Goal: Task Accomplishment & Management: Manage account settings

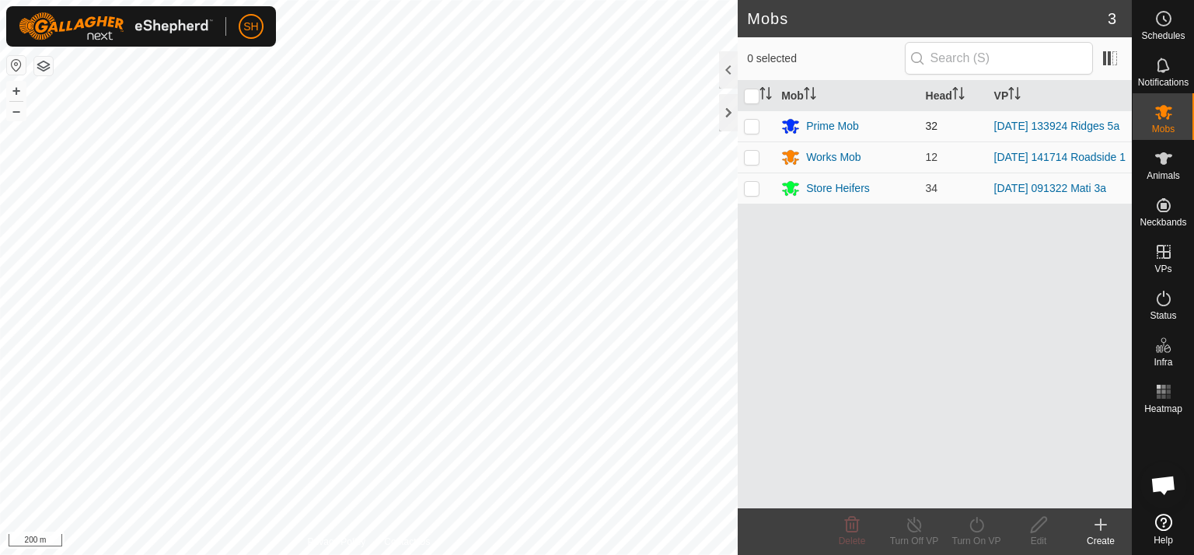
click at [754, 127] on p-checkbox at bounding box center [752, 126] width 16 height 12
checkbox input "true"
click at [920, 523] on icon at bounding box center [913, 524] width 19 height 19
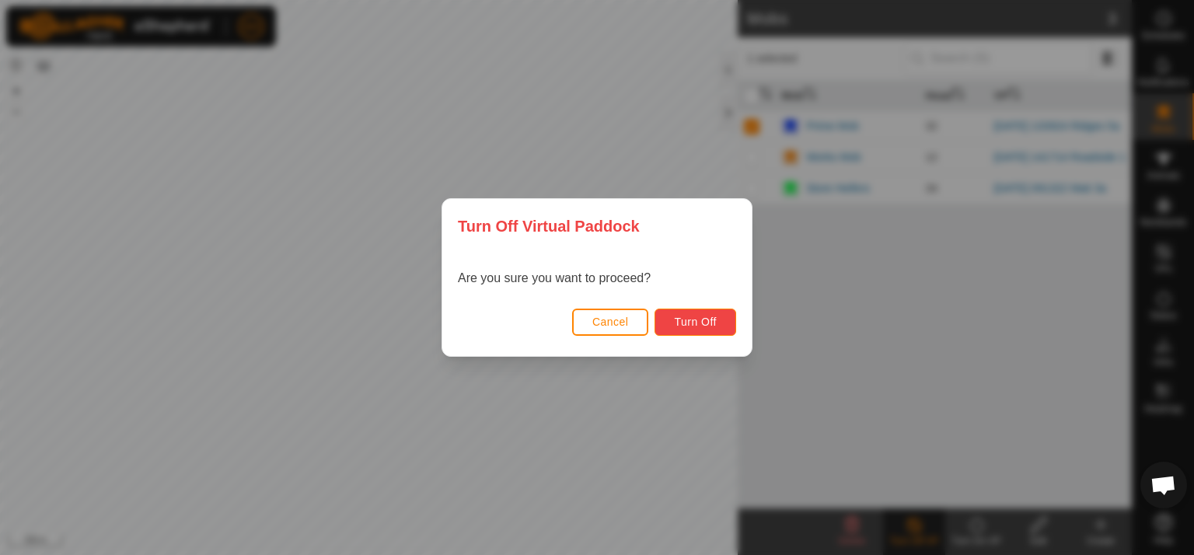
click at [716, 318] on span "Turn Off" at bounding box center [695, 321] width 43 height 12
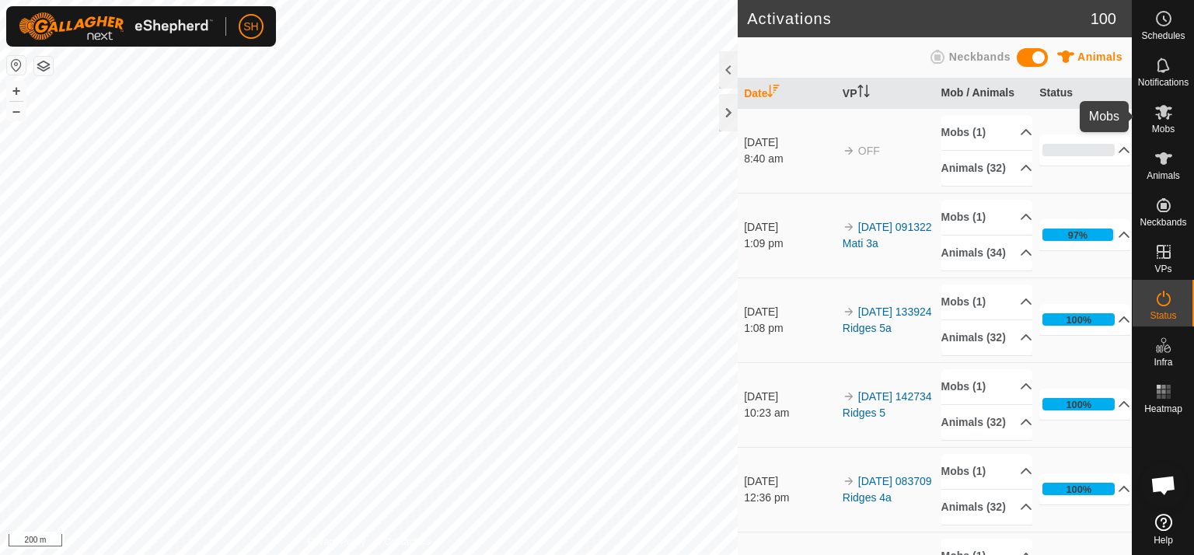
click at [1163, 117] on icon at bounding box center [1163, 112] width 17 height 15
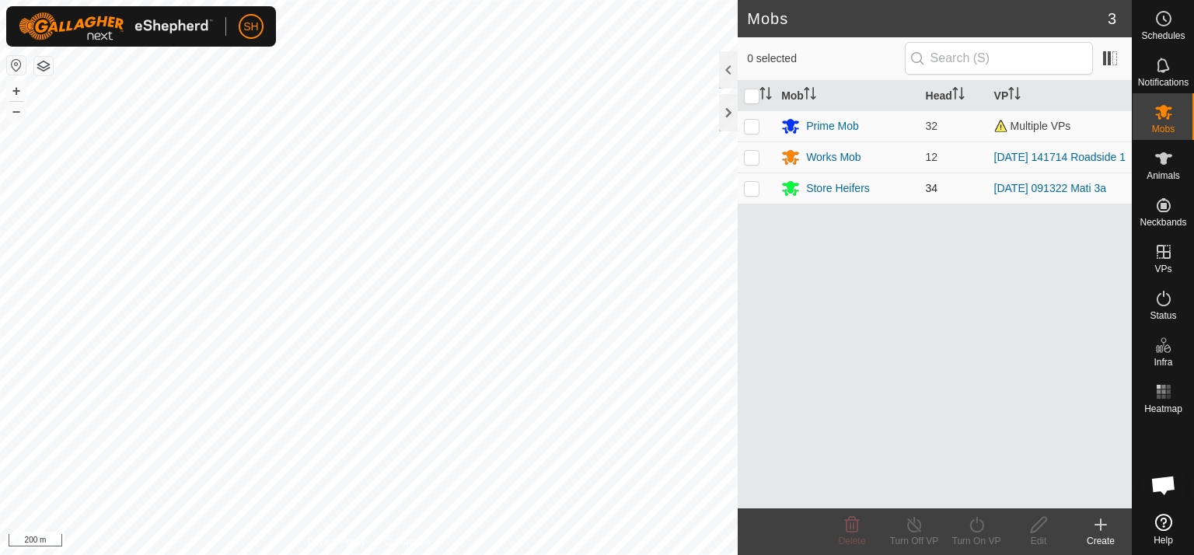
click at [748, 189] on p-checkbox at bounding box center [752, 188] width 16 height 12
checkbox input "true"
click at [917, 525] on icon at bounding box center [913, 524] width 19 height 19
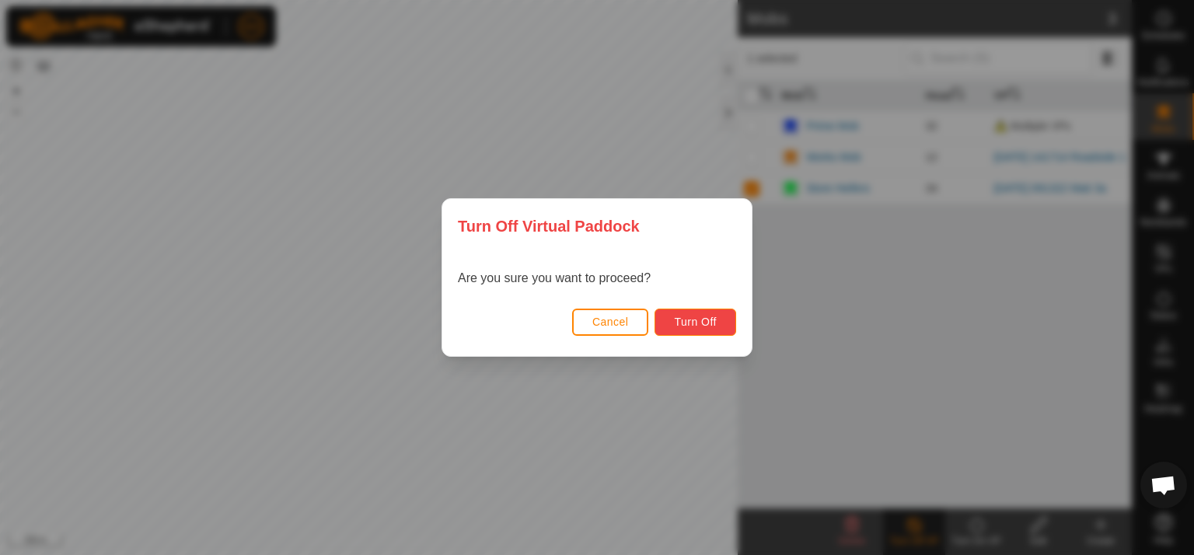
click at [715, 322] on span "Turn Off" at bounding box center [695, 321] width 43 height 12
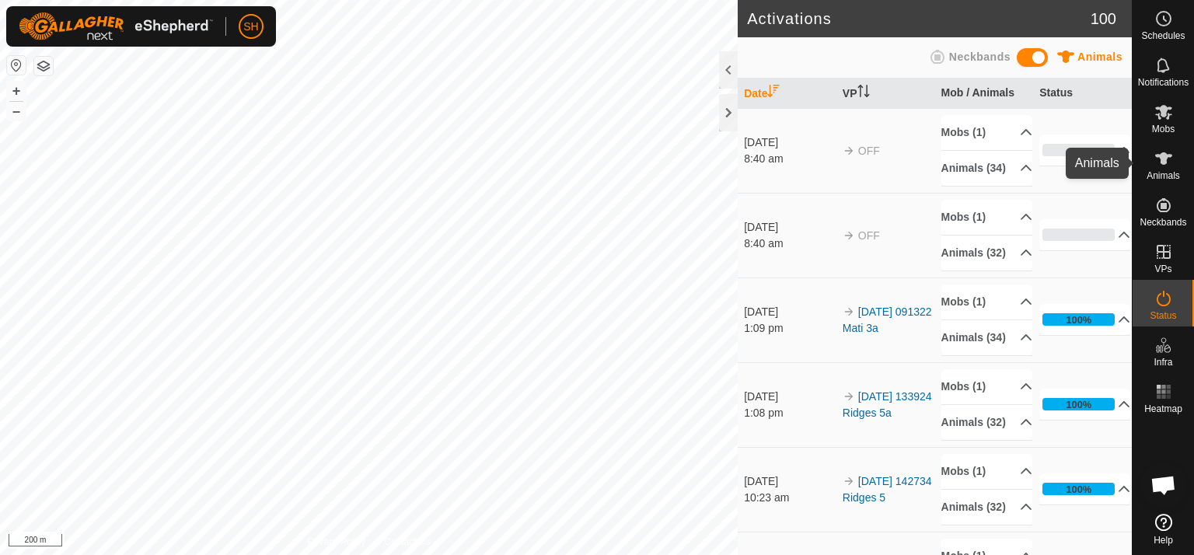
click at [1174, 158] on es-animals-svg-icon at bounding box center [1163, 158] width 28 height 25
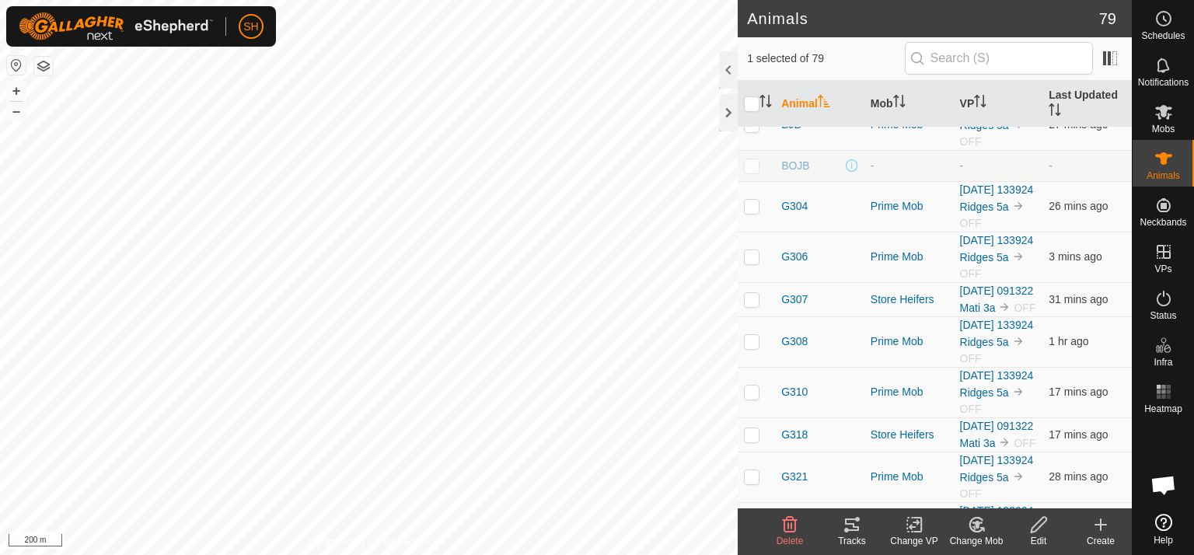
scroll to position [1079, 0]
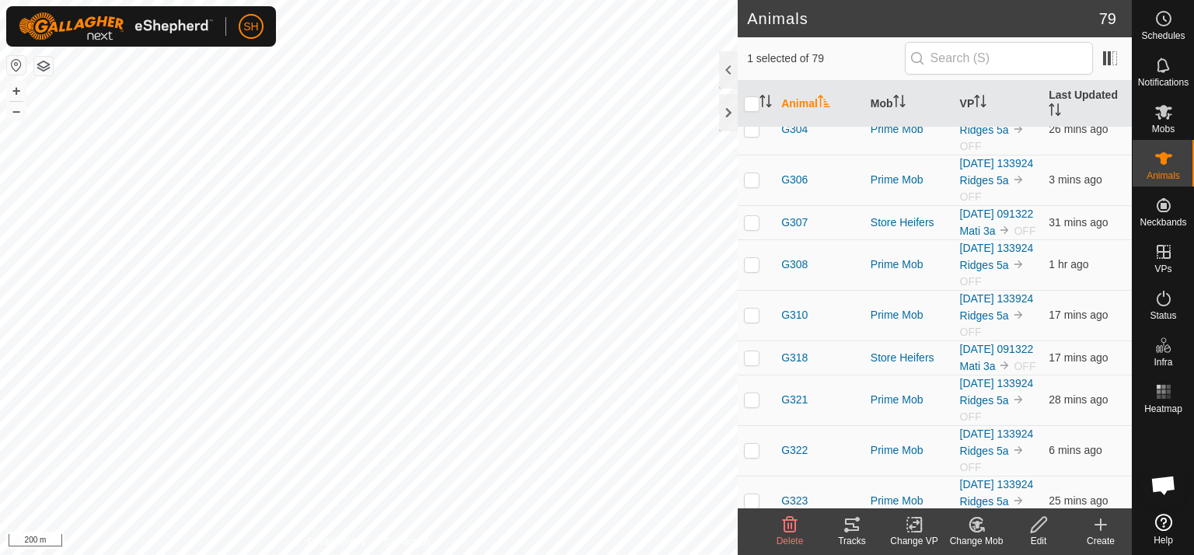
click at [979, 521] on icon at bounding box center [976, 524] width 19 height 19
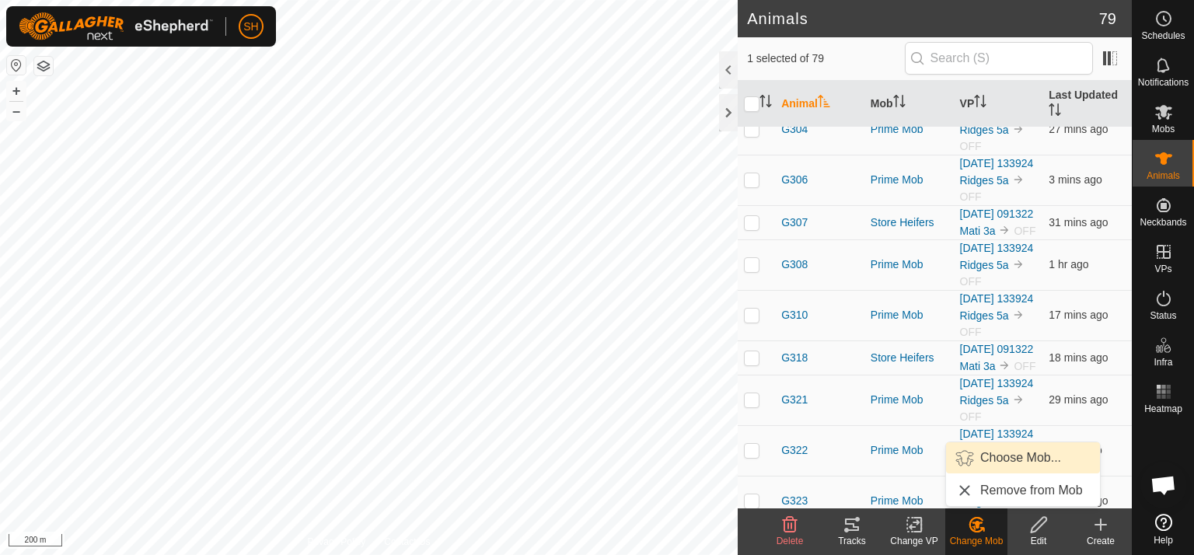
click at [1010, 453] on link "Choose Mob..." at bounding box center [1023, 457] width 154 height 31
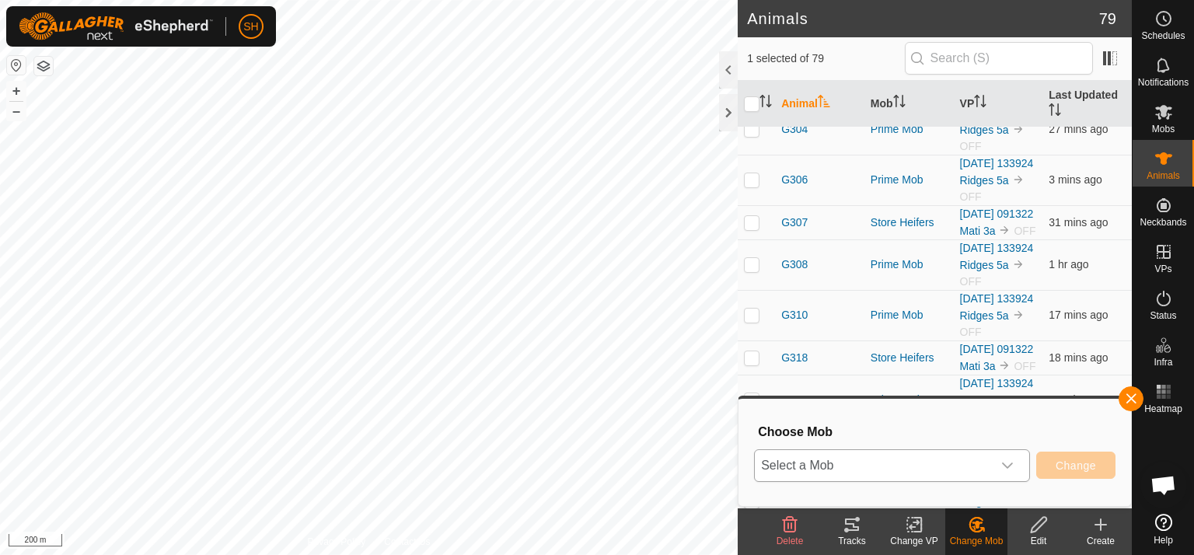
click at [1009, 462] on icon "dropdown trigger" at bounding box center [1007, 465] width 12 height 12
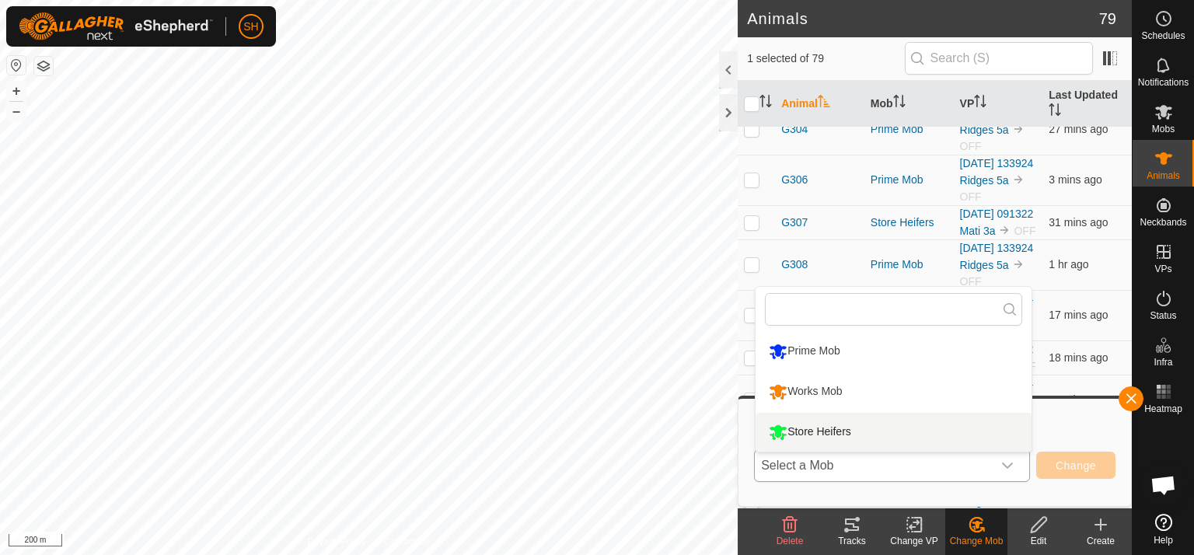
click at [863, 427] on li "Store Heifers" at bounding box center [893, 432] width 276 height 39
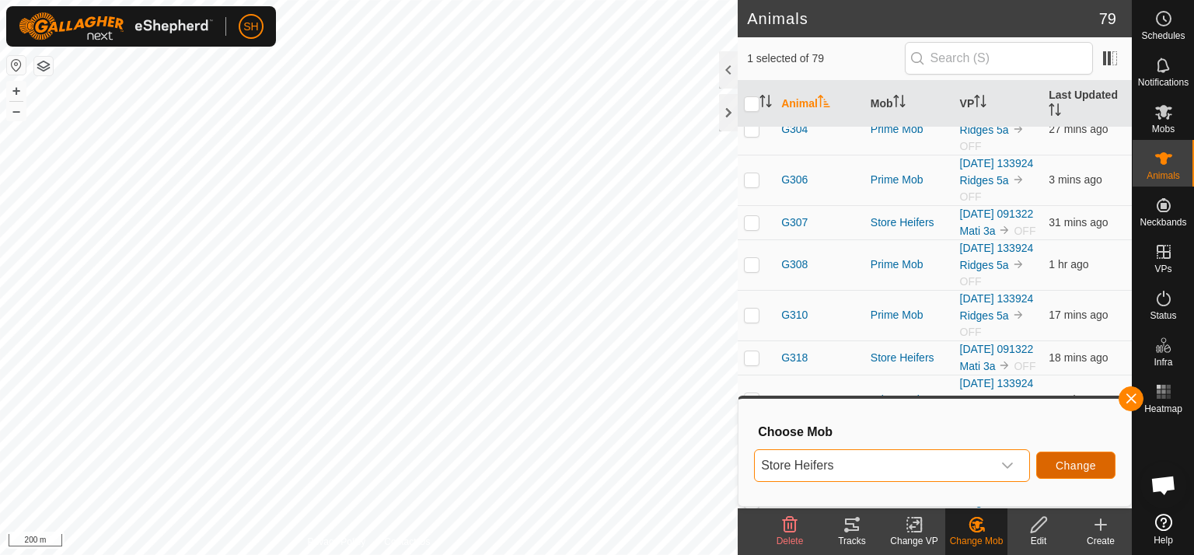
click at [1089, 465] on span "Change" at bounding box center [1075, 465] width 40 height 12
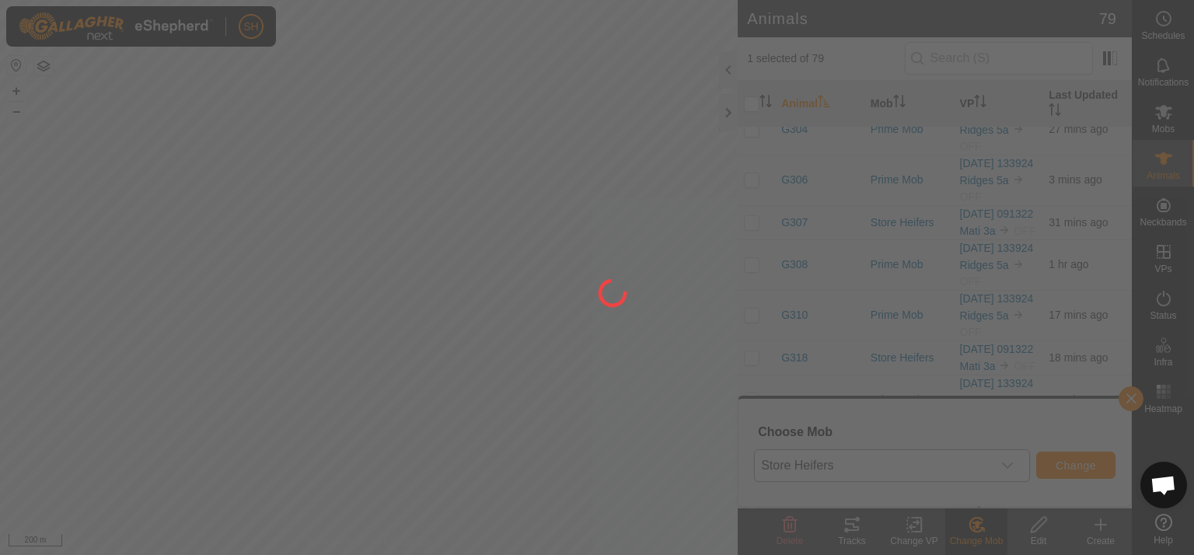
checkbox input "false"
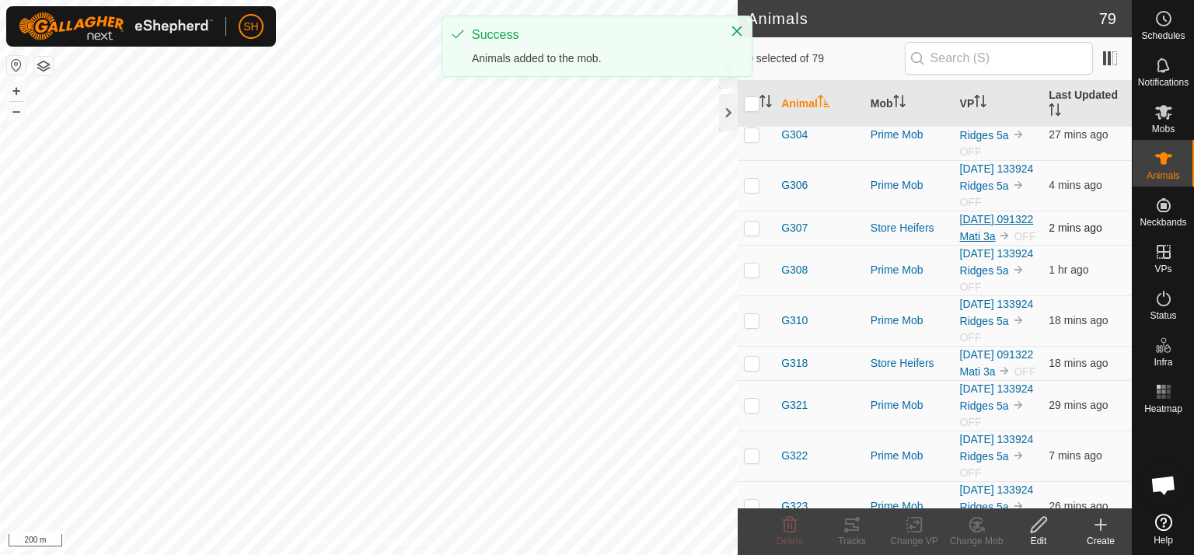
scroll to position [1063, 0]
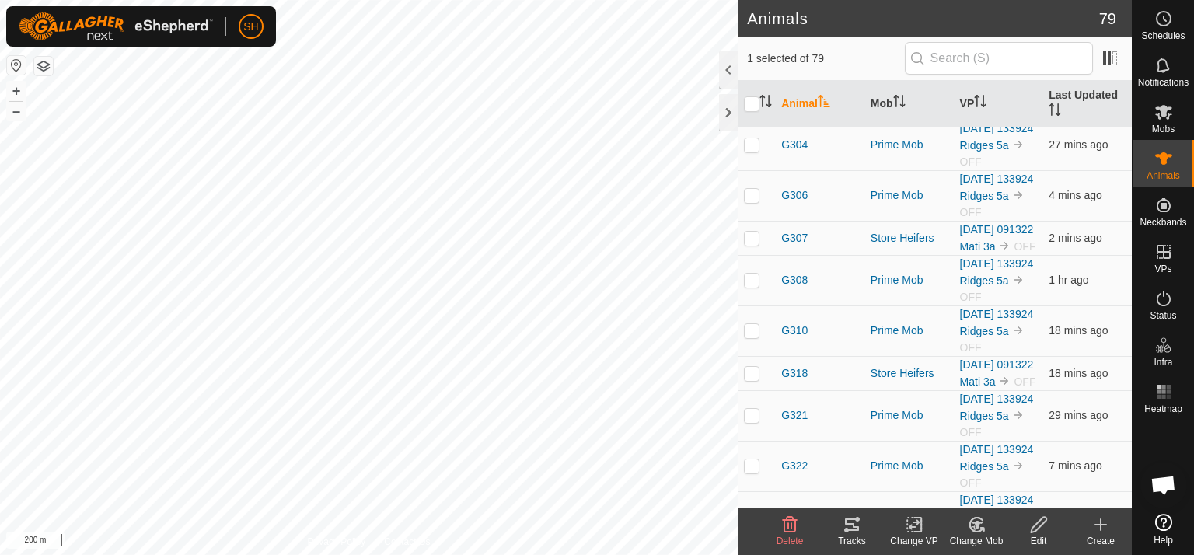
click at [974, 523] on icon at bounding box center [976, 525] width 11 height 8
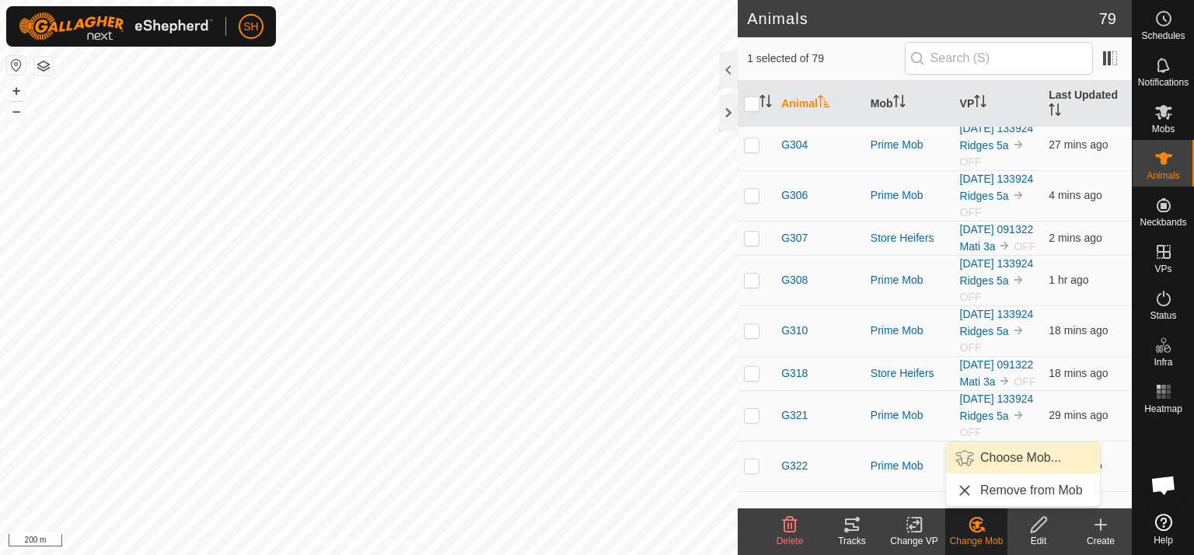
click at [1021, 452] on link "Choose Mob..." at bounding box center [1023, 457] width 154 height 31
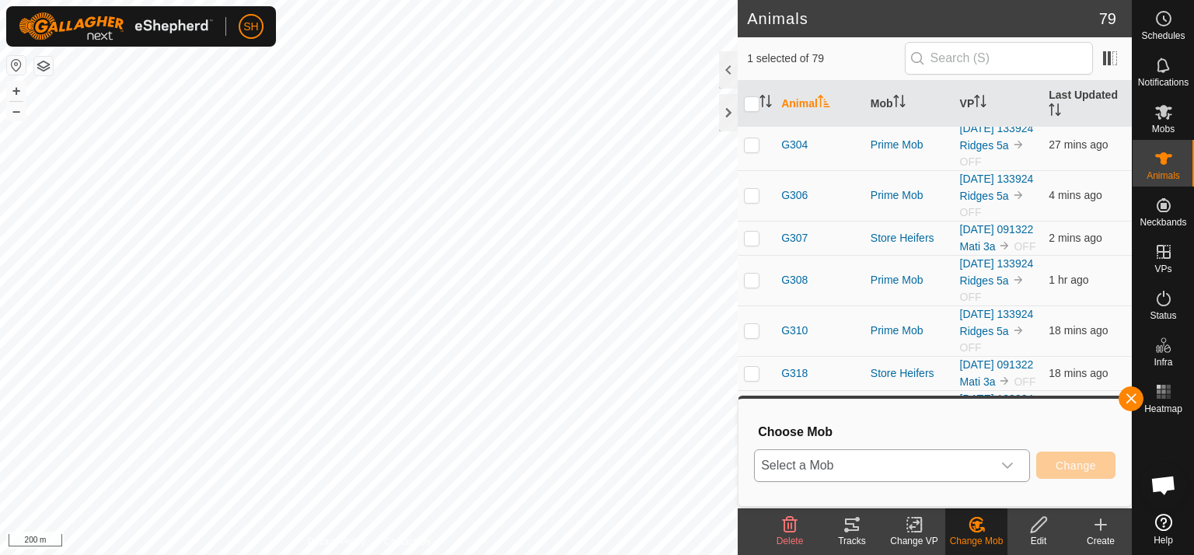
click at [1007, 464] on icon "dropdown trigger" at bounding box center [1007, 465] width 12 height 12
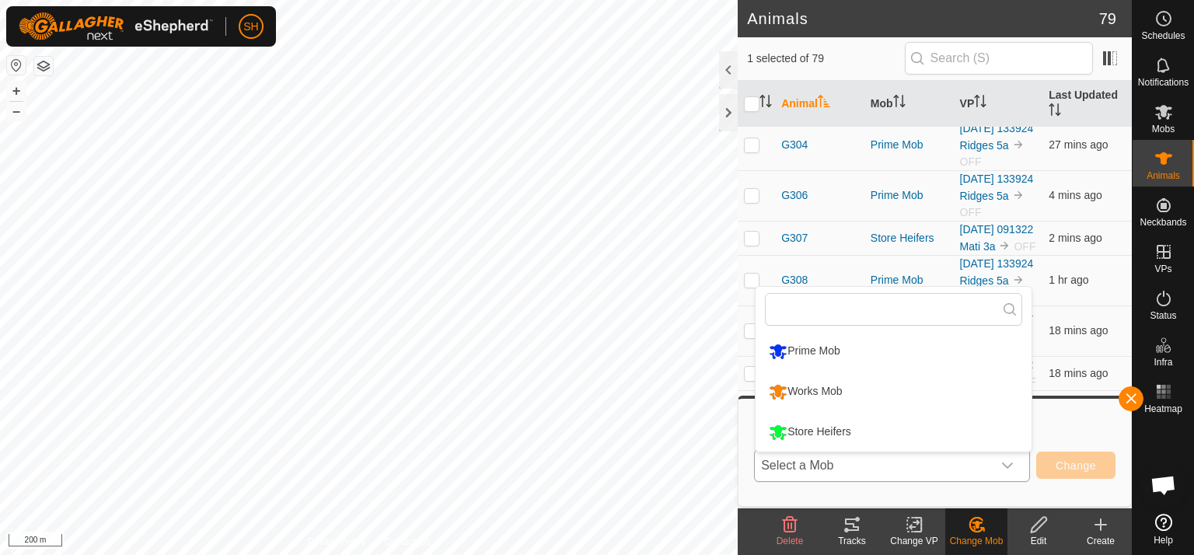
click at [906, 430] on li "Store Heifers" at bounding box center [893, 432] width 276 height 39
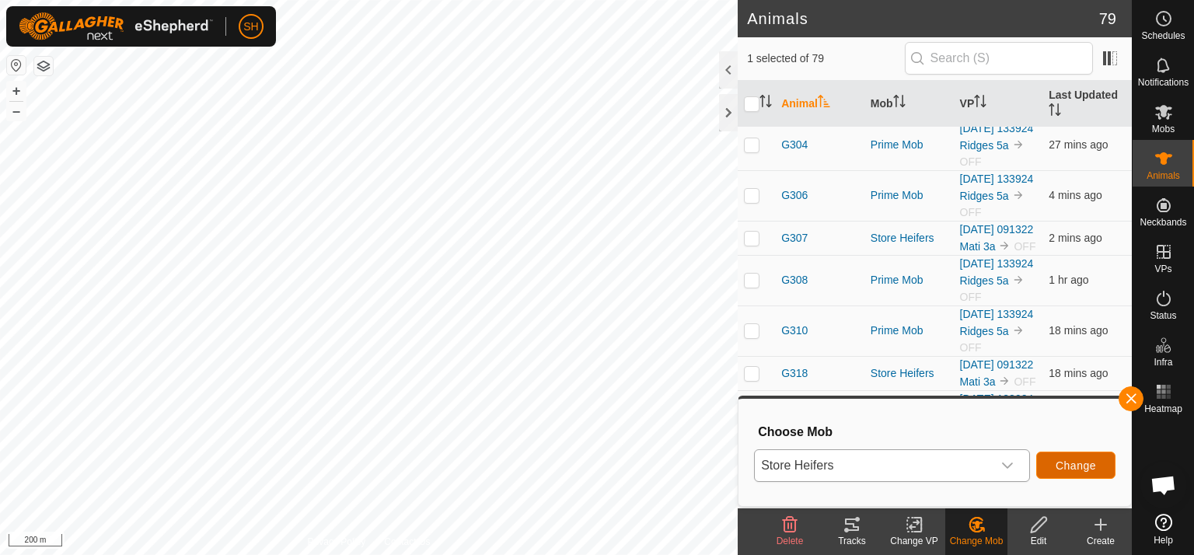
click at [1090, 467] on span "Change" at bounding box center [1075, 465] width 40 height 12
checkbox input "false"
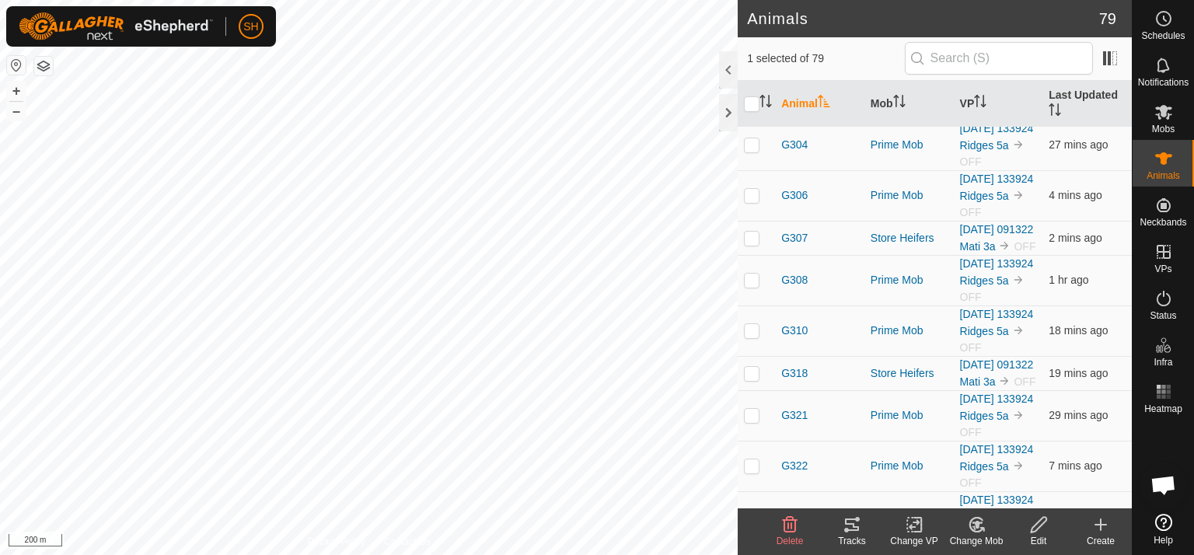
click at [985, 518] on icon at bounding box center [976, 524] width 19 height 19
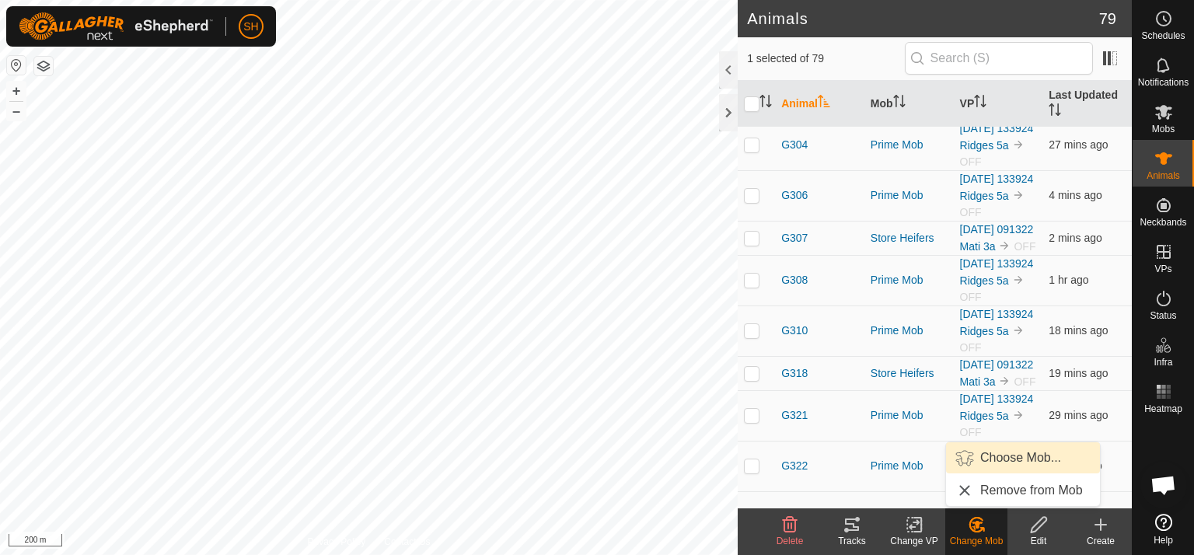
click at [988, 455] on link "Choose Mob..." at bounding box center [1023, 457] width 154 height 31
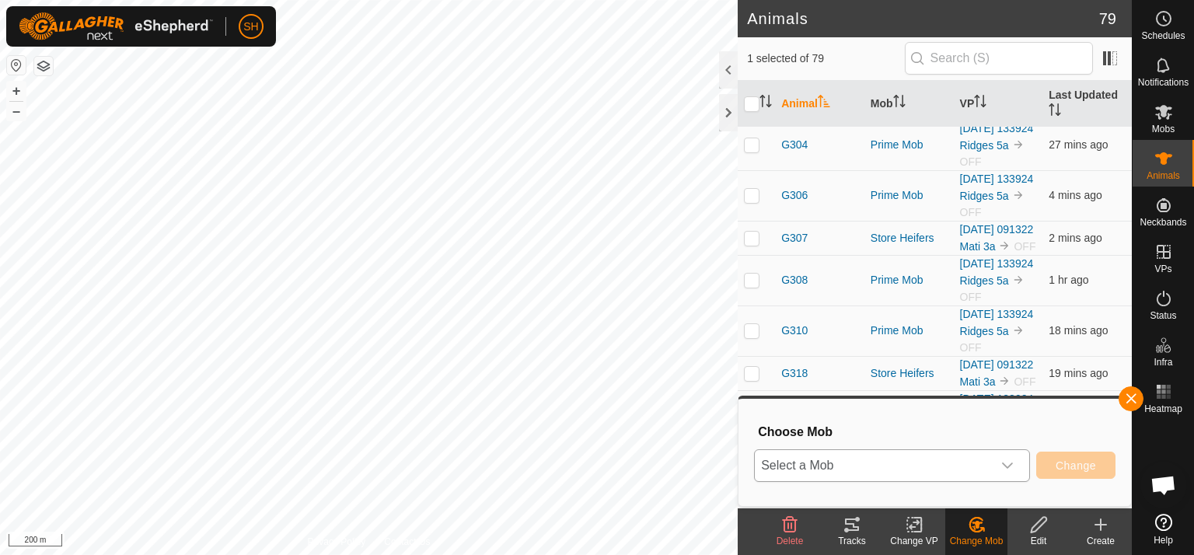
click at [1010, 461] on icon "dropdown trigger" at bounding box center [1007, 465] width 12 height 12
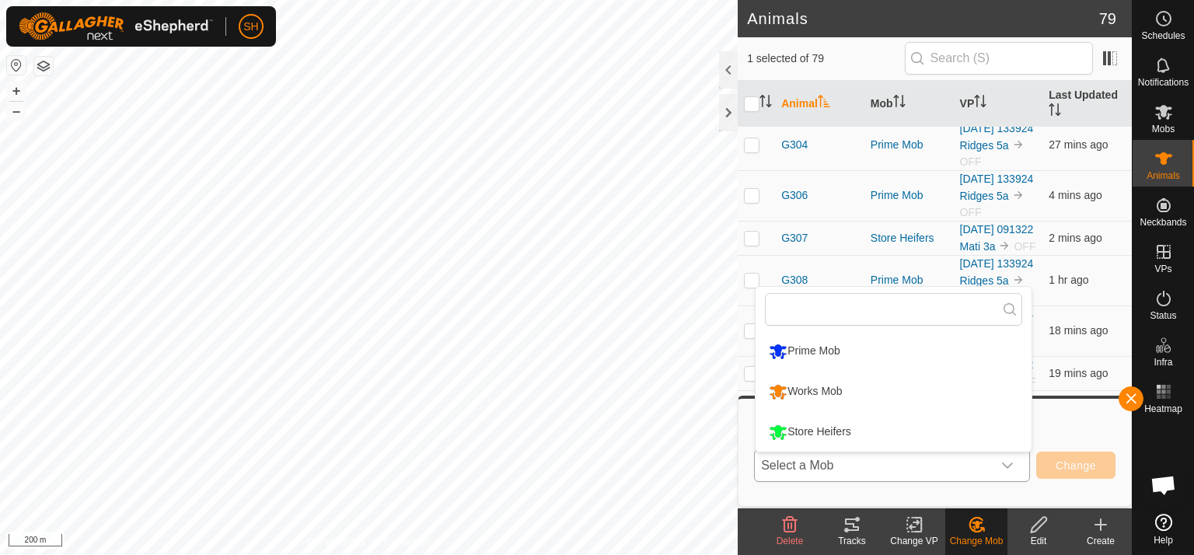
click at [807, 425] on li "Store Heifers" at bounding box center [893, 432] width 276 height 39
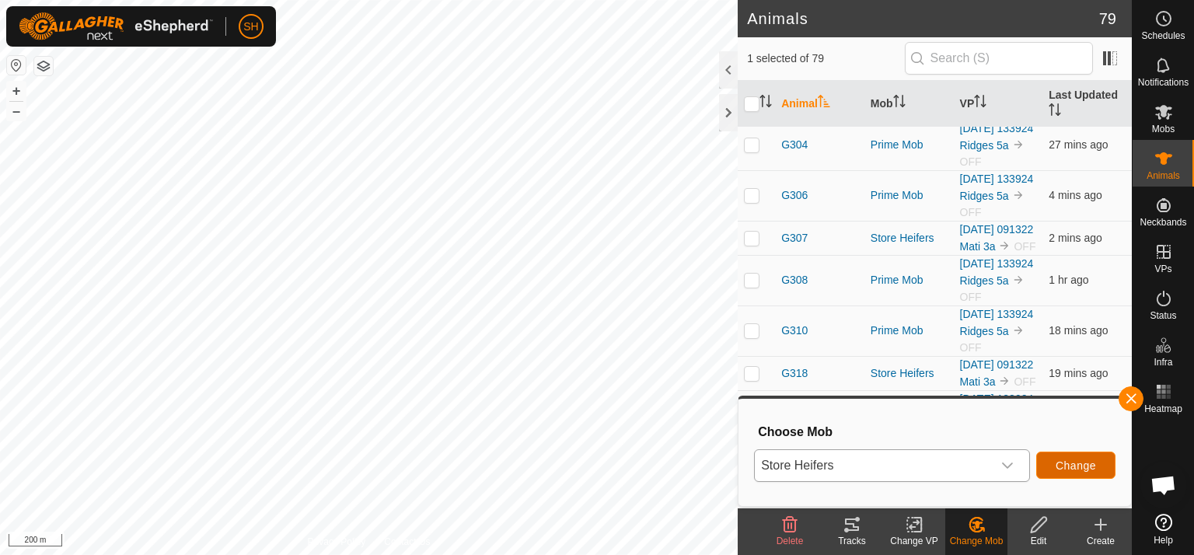
click at [1088, 470] on span "Change" at bounding box center [1075, 465] width 40 height 12
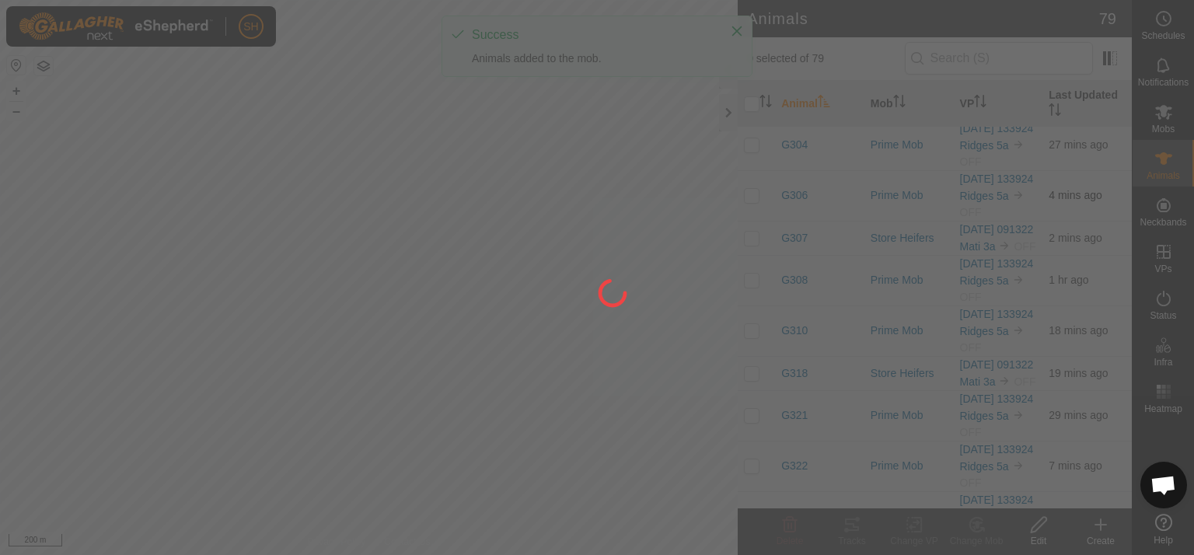
checkbox input "false"
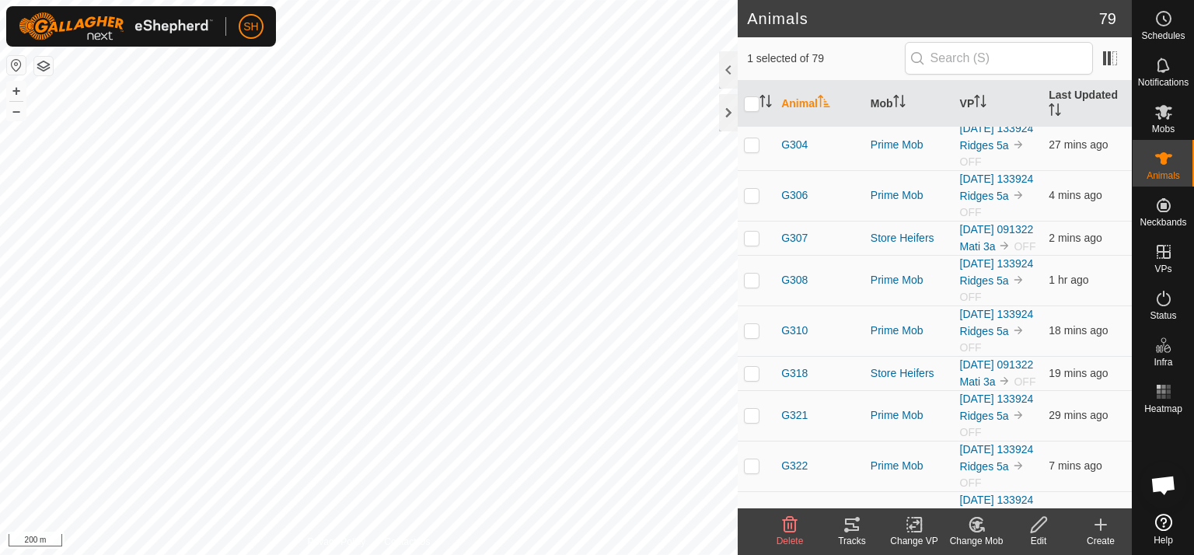
click at [976, 529] on icon at bounding box center [976, 524] width 19 height 19
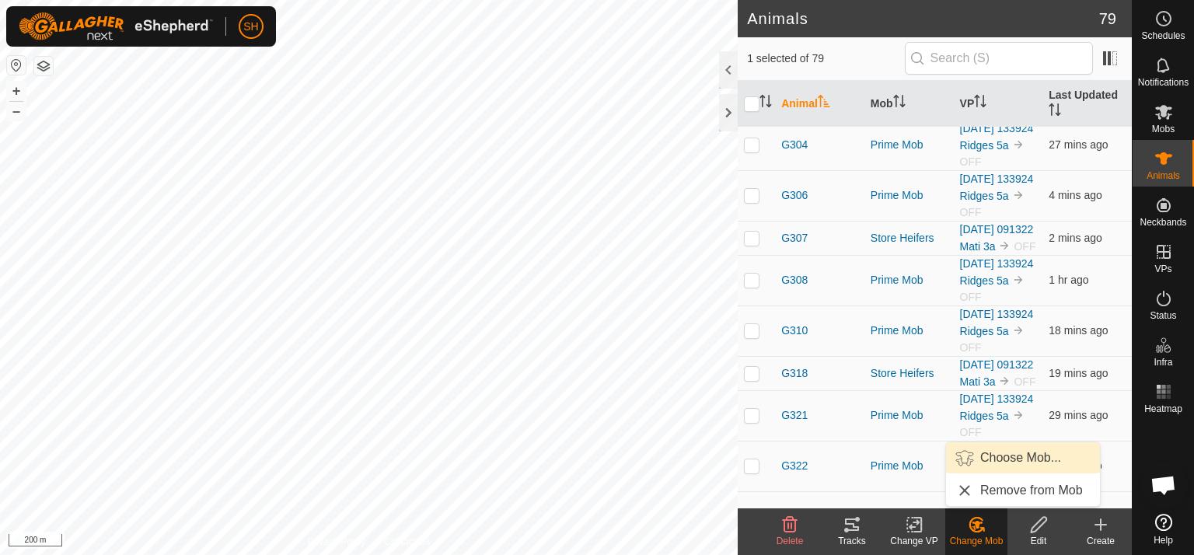
click at [1030, 450] on link "Choose Mob..." at bounding box center [1023, 457] width 154 height 31
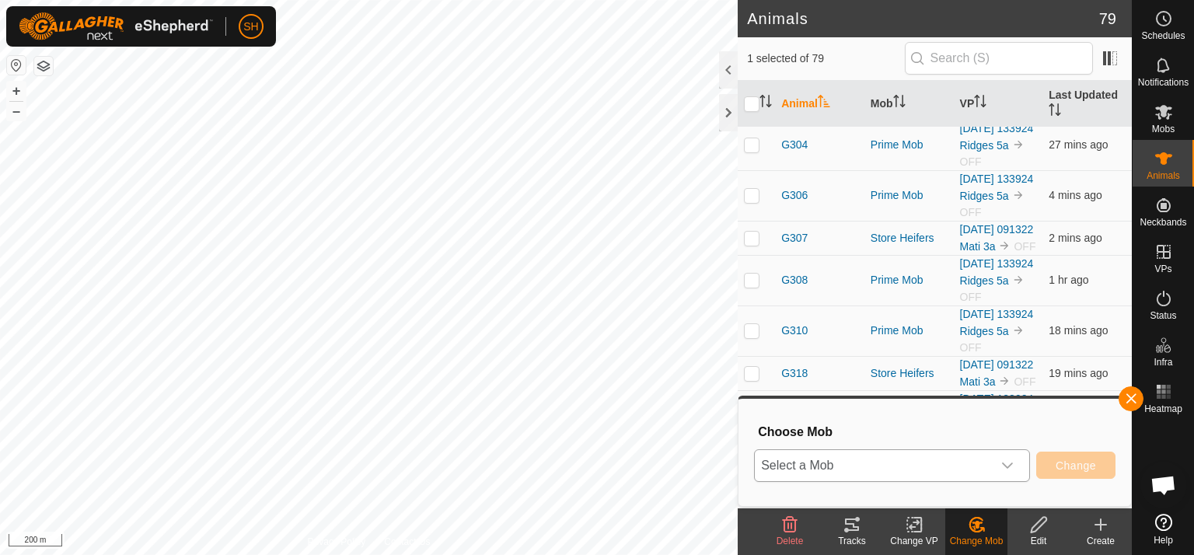
click at [1005, 465] on icon "dropdown trigger" at bounding box center [1007, 465] width 12 height 12
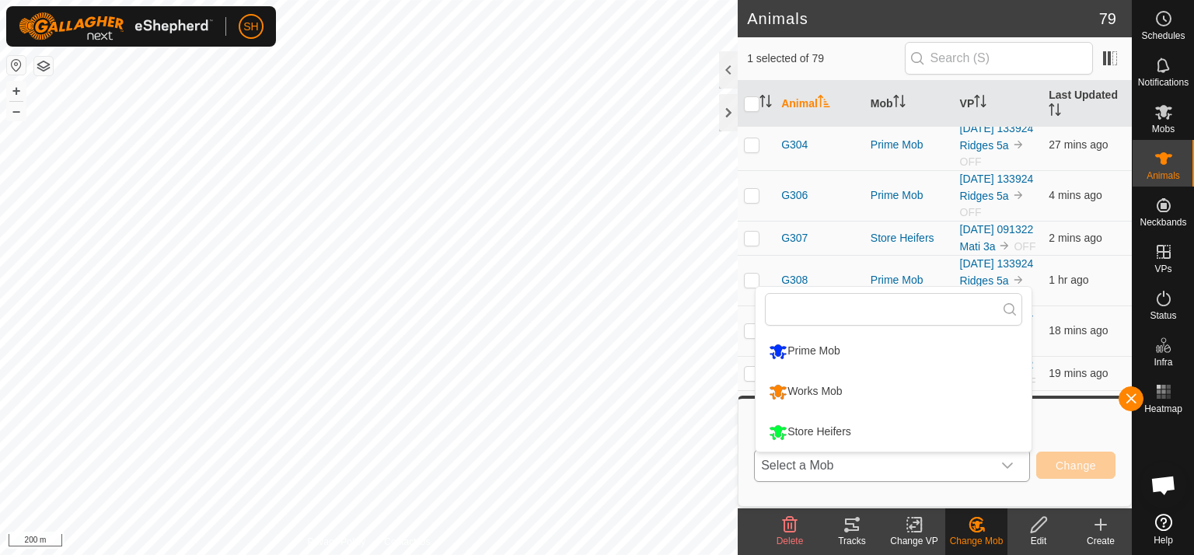
click at [901, 434] on li "Store Heifers" at bounding box center [893, 432] width 276 height 39
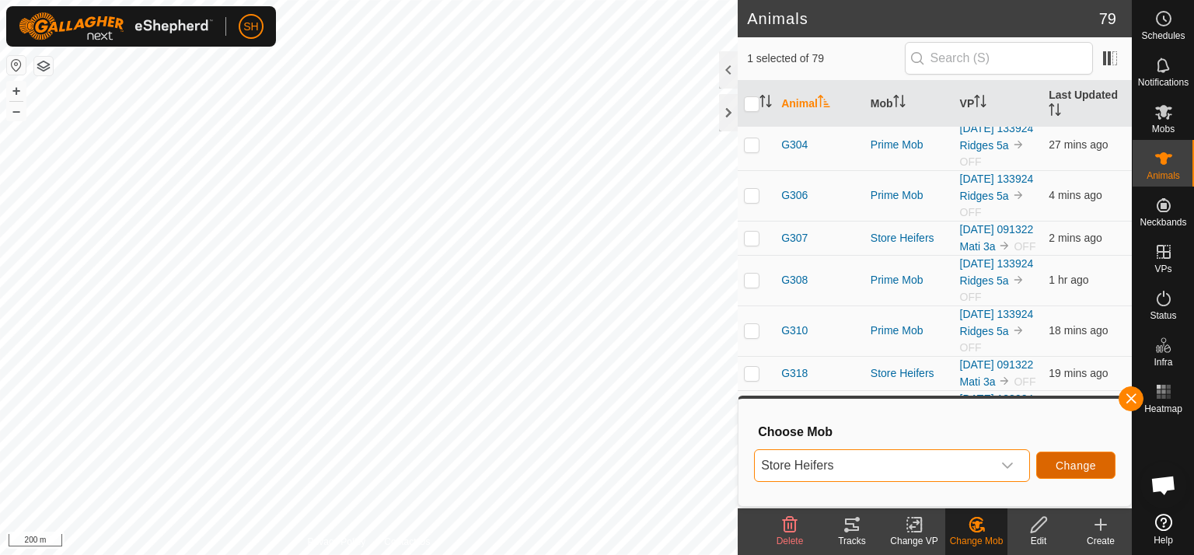
click at [1093, 465] on span "Change" at bounding box center [1075, 465] width 40 height 12
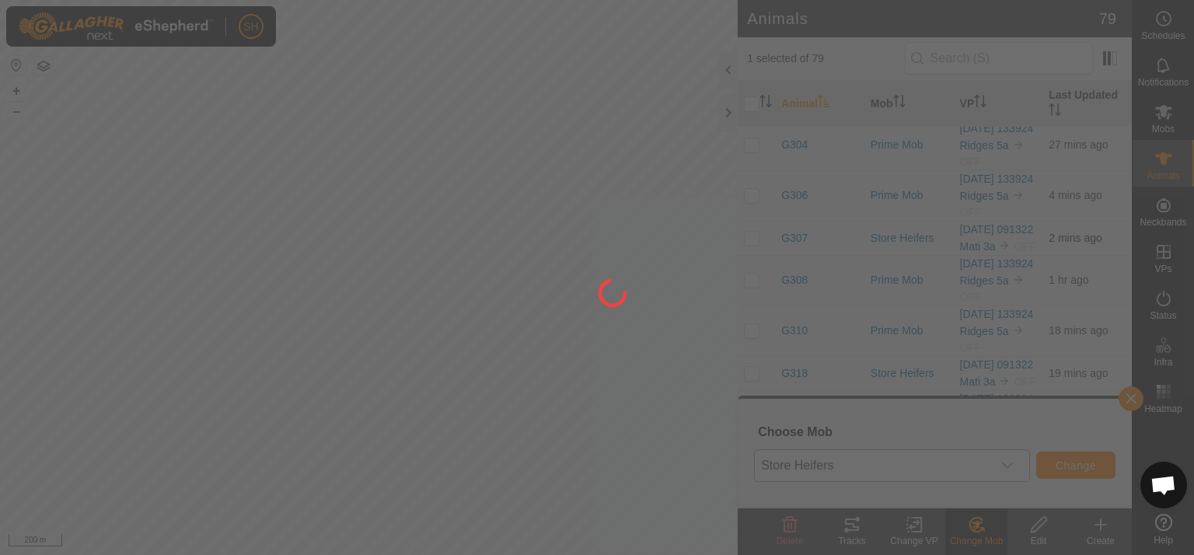
checkbox input "false"
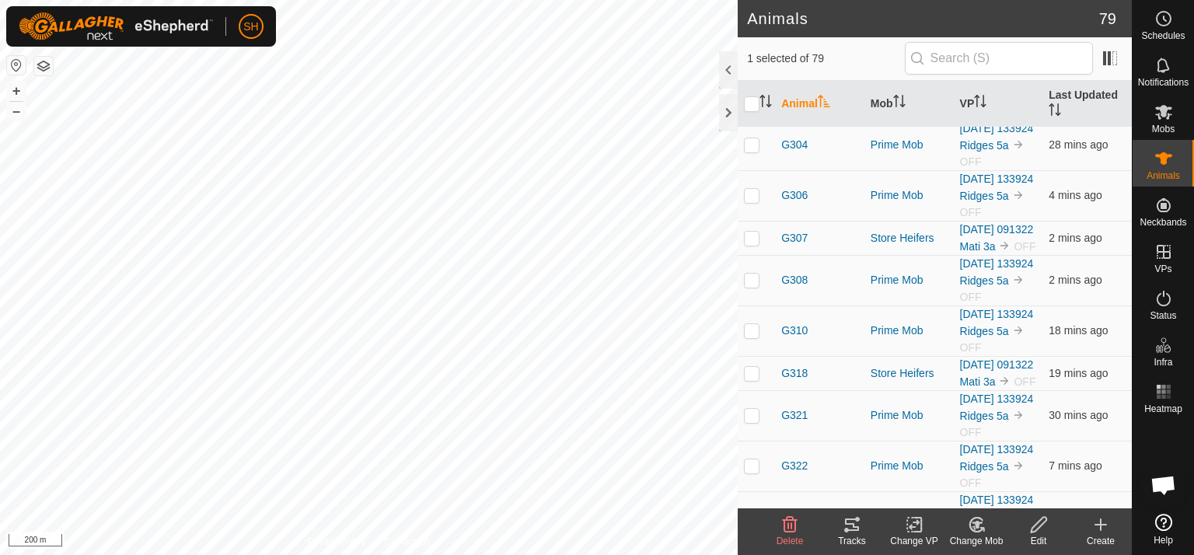
click at [977, 529] on icon at bounding box center [976, 524] width 19 height 19
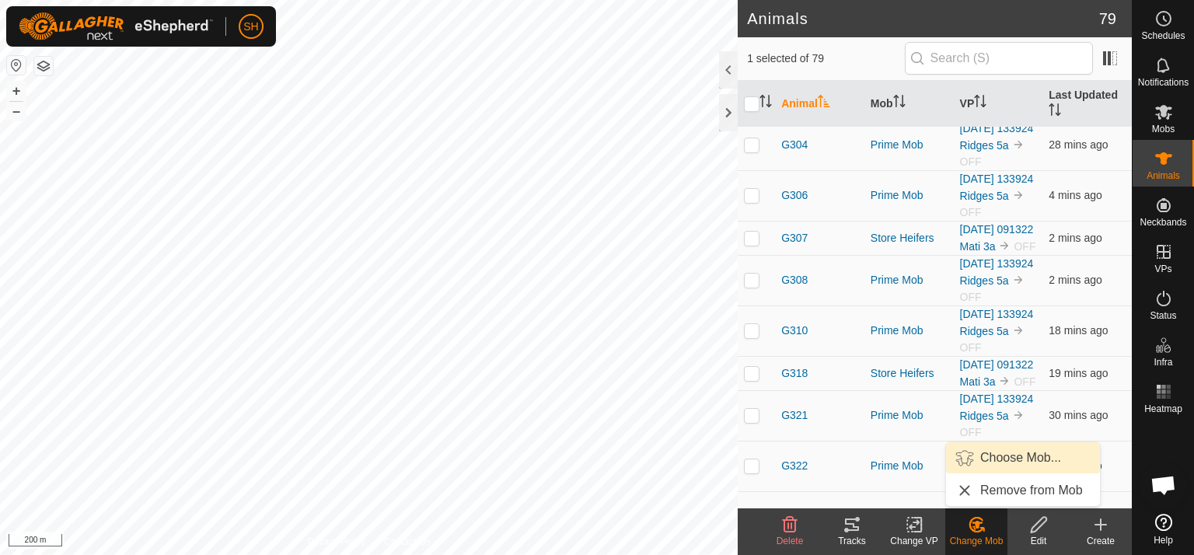
click at [1009, 452] on link "Choose Mob..." at bounding box center [1023, 457] width 154 height 31
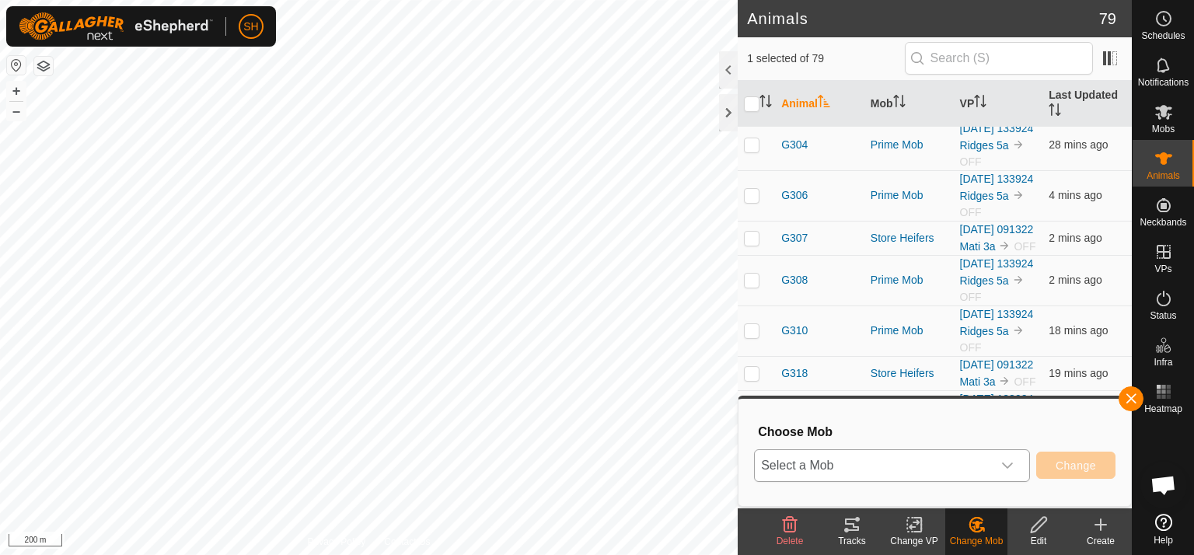
click at [1002, 460] on icon "dropdown trigger" at bounding box center [1007, 465] width 12 height 12
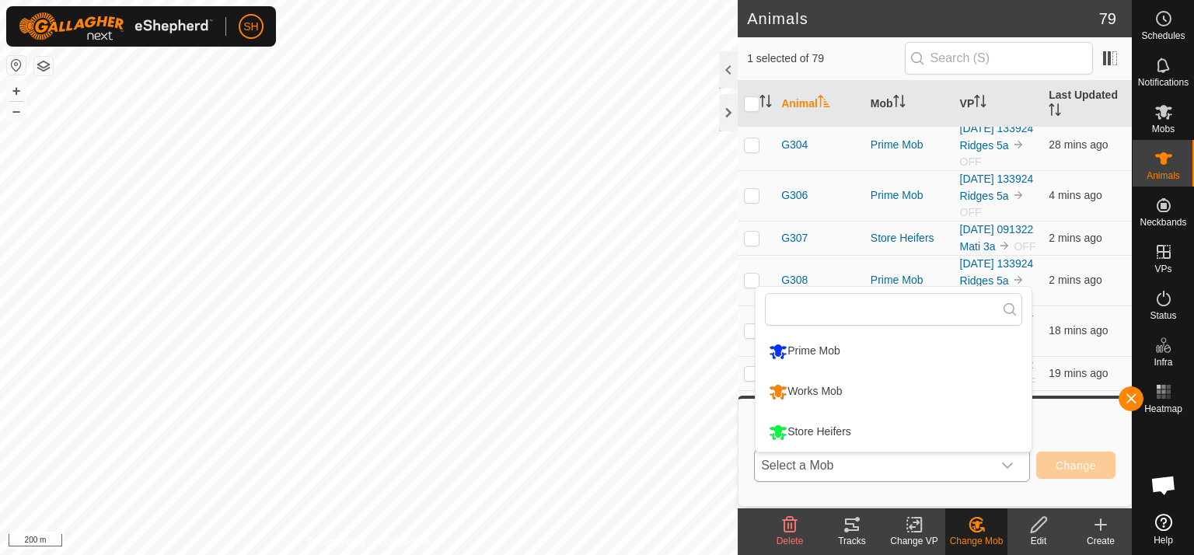
drag, startPoint x: 842, startPoint y: 422, endPoint x: 977, endPoint y: 462, distance: 140.9
click at [845, 427] on li "Store Heifers" at bounding box center [893, 432] width 276 height 39
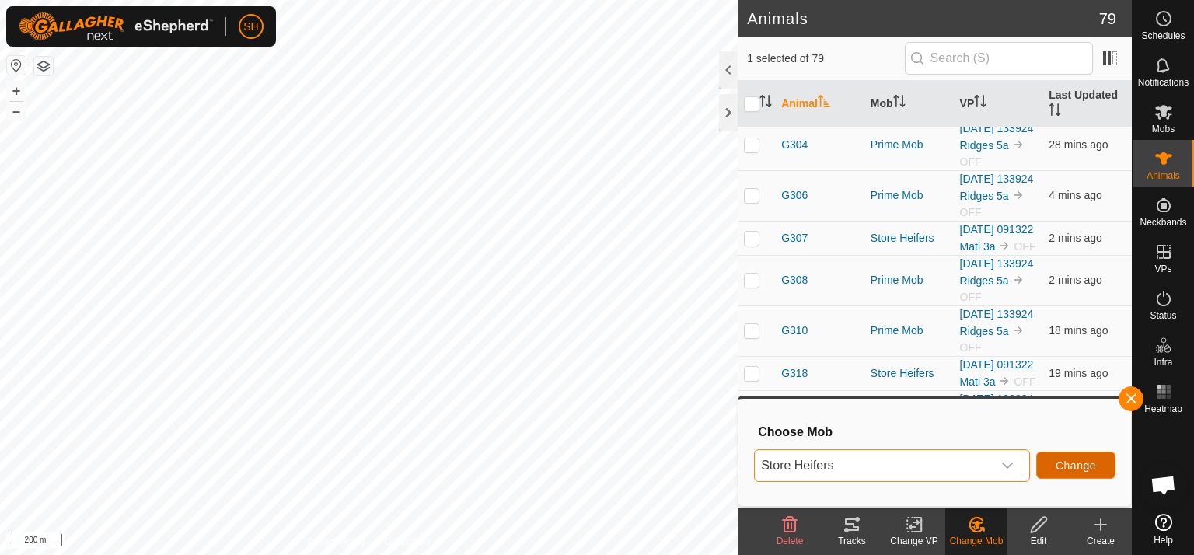
click at [1091, 463] on span "Change" at bounding box center [1075, 465] width 40 height 12
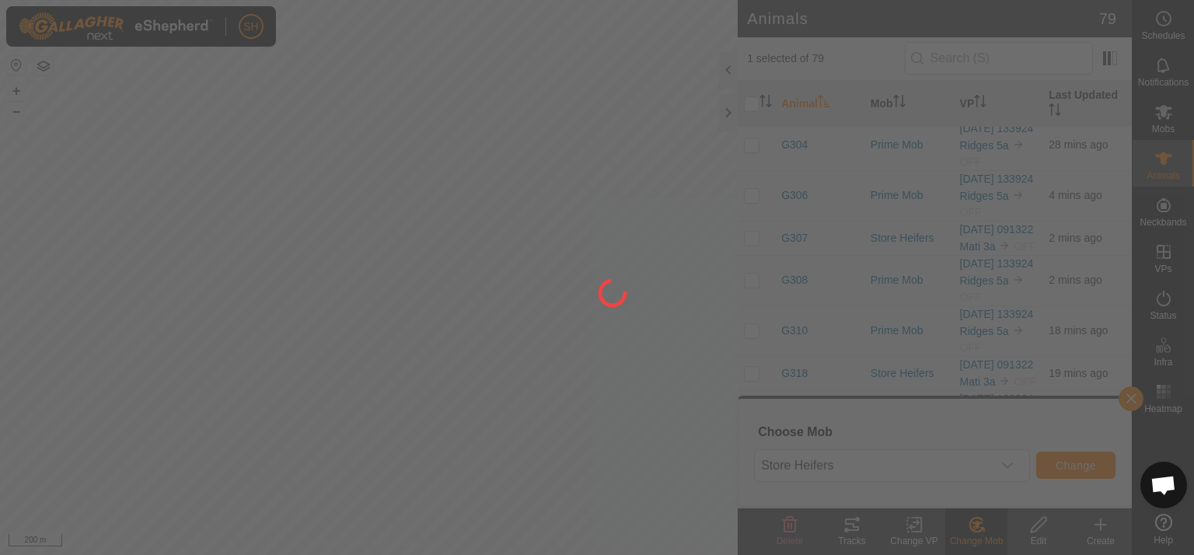
checkbox input "false"
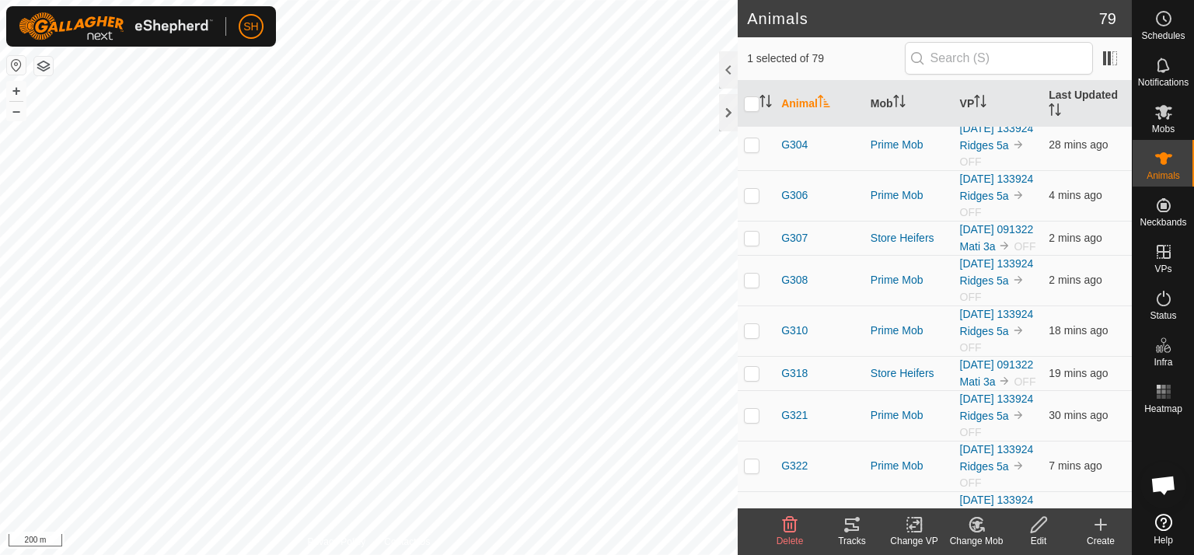
click at [981, 520] on icon at bounding box center [976, 524] width 19 height 19
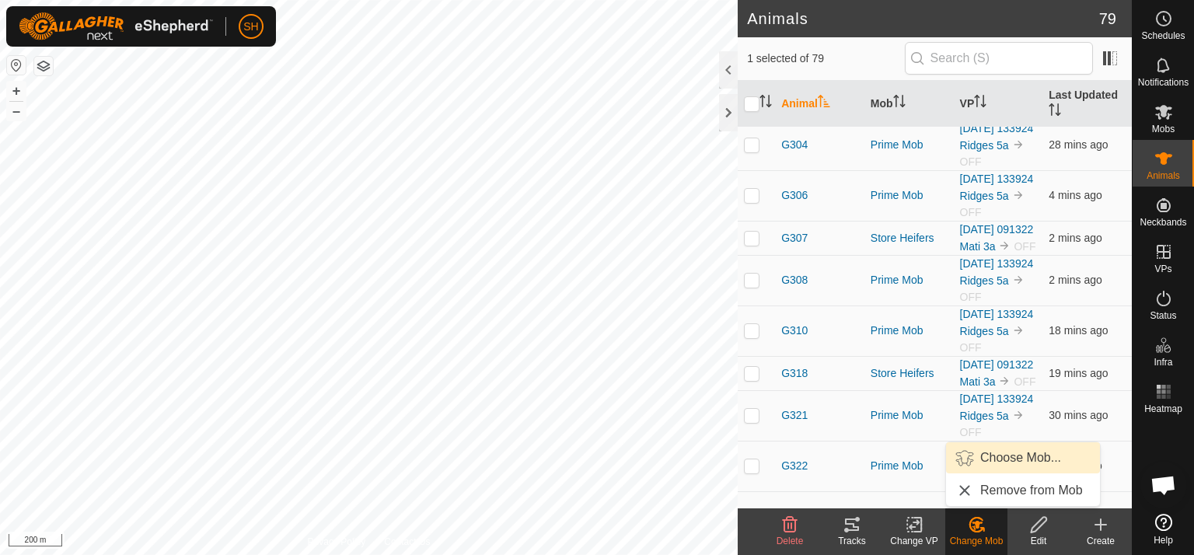
click at [1016, 458] on link "Choose Mob..." at bounding box center [1023, 457] width 154 height 31
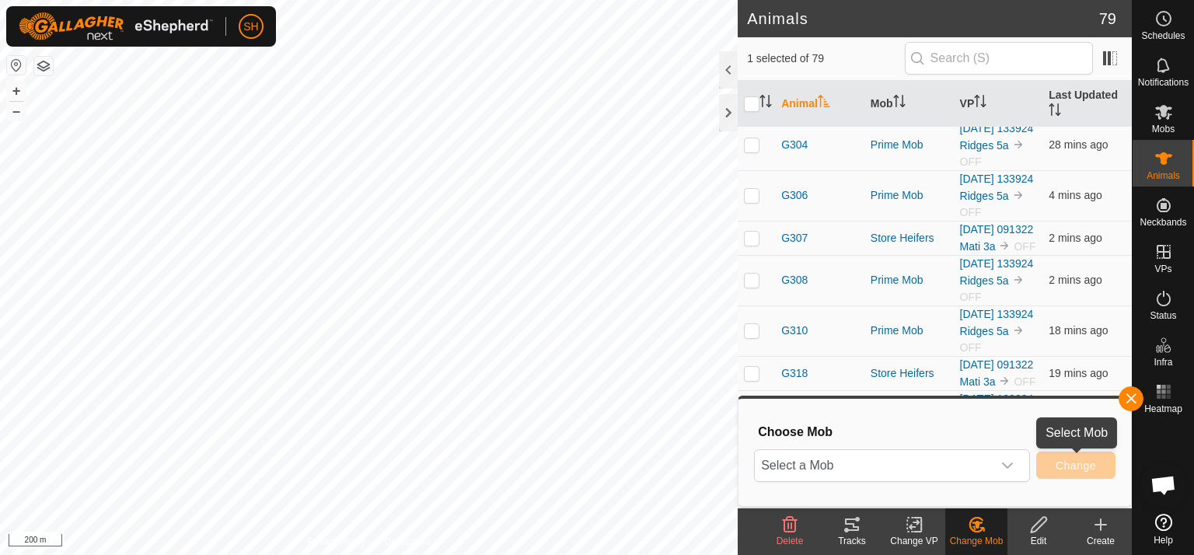
click at [1066, 469] on span "Change" at bounding box center [1075, 465] width 40 height 12
click at [1010, 469] on icon "dropdown trigger" at bounding box center [1007, 465] width 12 height 12
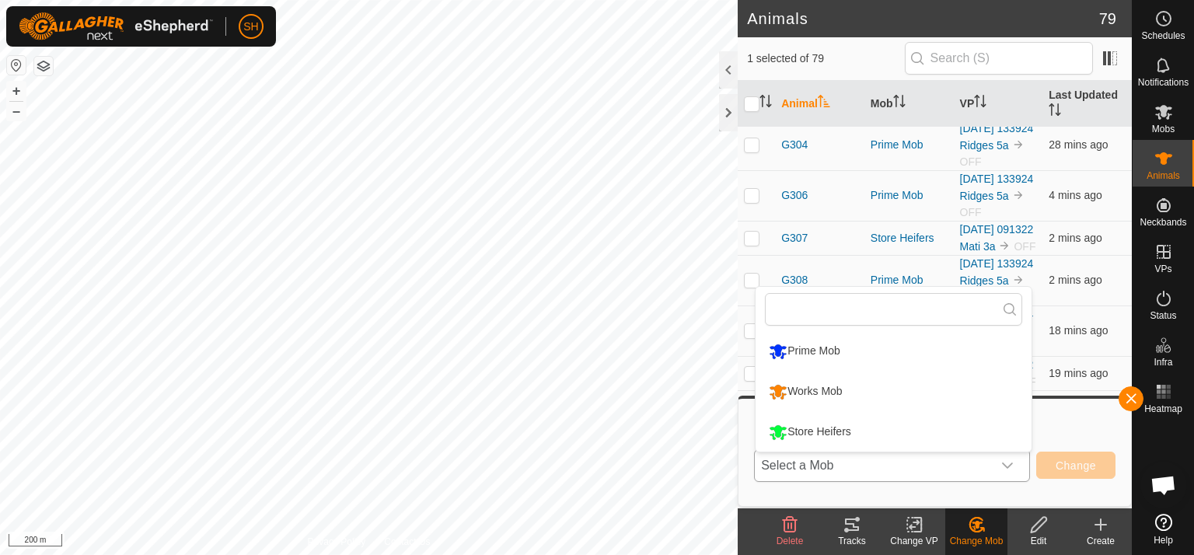
click at [914, 431] on li "Store Heifers" at bounding box center [893, 432] width 276 height 39
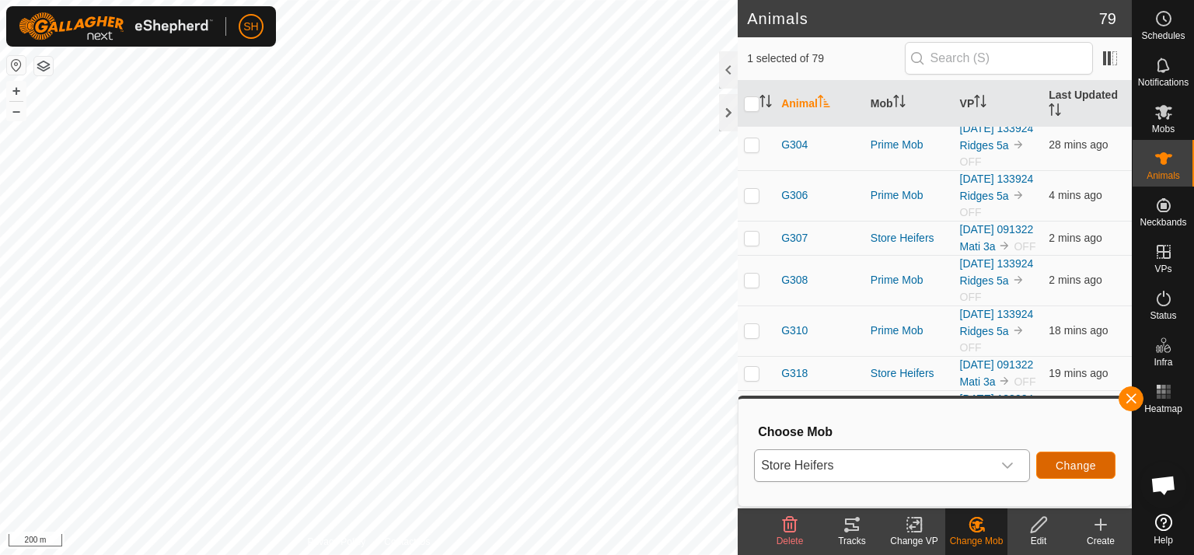
click at [1072, 464] on span "Change" at bounding box center [1075, 465] width 40 height 12
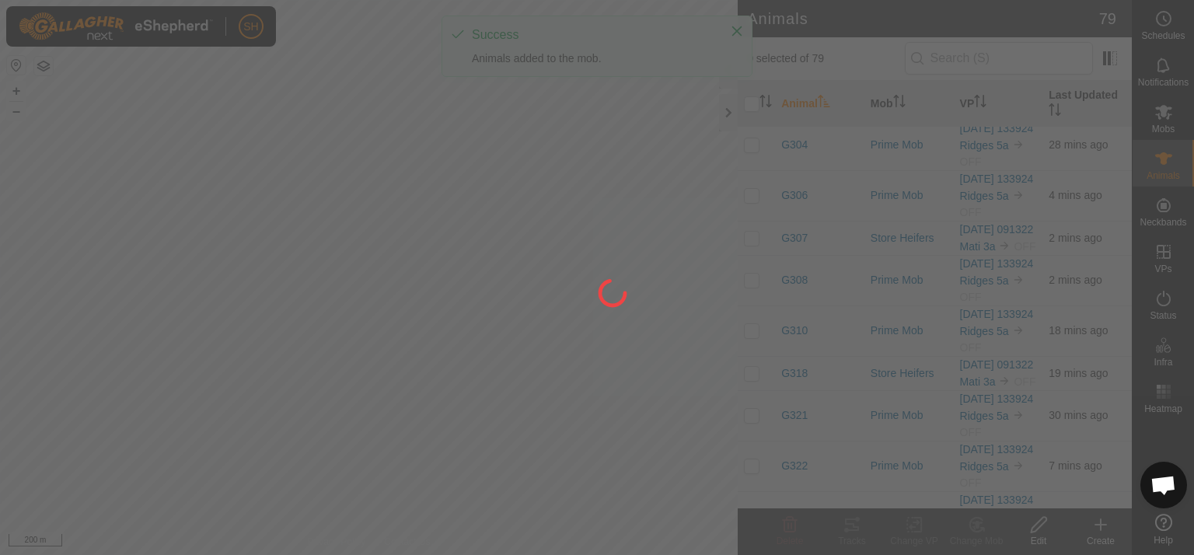
checkbox input "false"
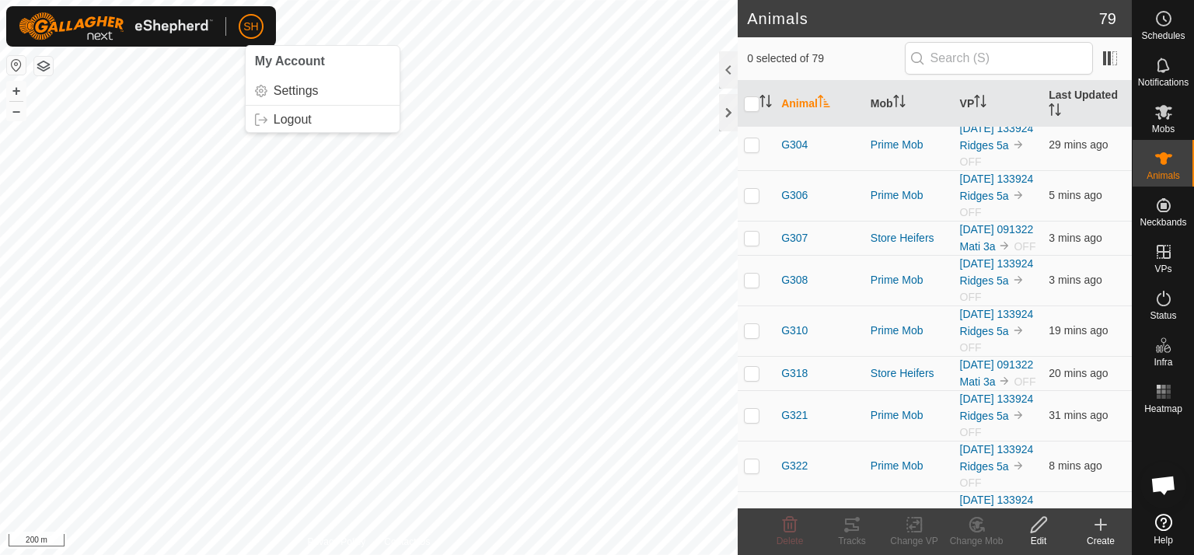
click at [249, 20] on span "SH" at bounding box center [250, 27] width 15 height 16
click at [300, 121] on link "Logout" at bounding box center [323, 119] width 154 height 25
